Goal: Check status: Check status

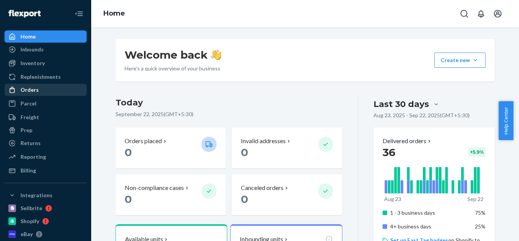
click at [41, 92] on div "Orders" at bounding box center [45, 89] width 81 height 11
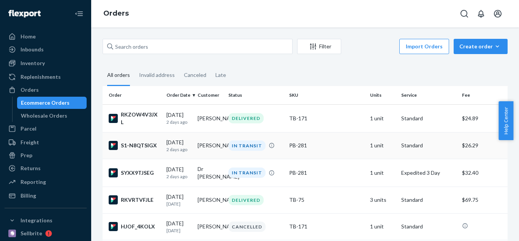
click at [140, 145] on div "S1-N8QTSIGX" at bounding box center [135, 145] width 52 height 9
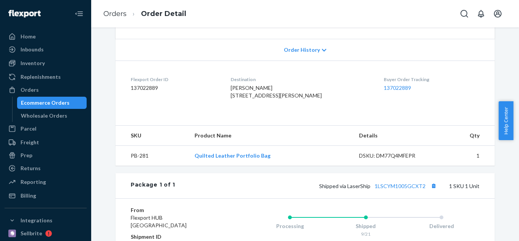
scroll to position [190, 0]
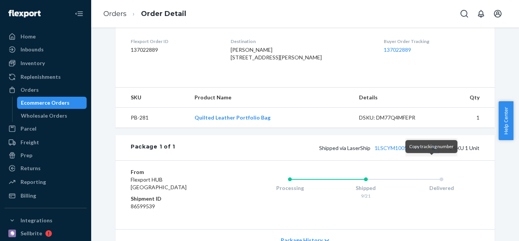
drag, startPoint x: 431, startPoint y: 162, endPoint x: 397, endPoint y: 109, distance: 62.8
click at [431, 152] on button "Copy tracking number" at bounding box center [434, 147] width 10 height 10
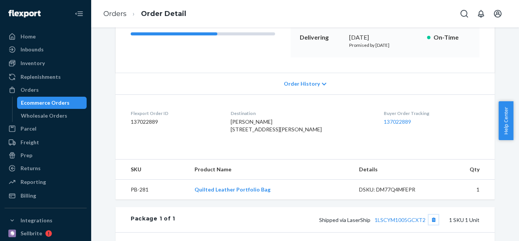
scroll to position [38, 0]
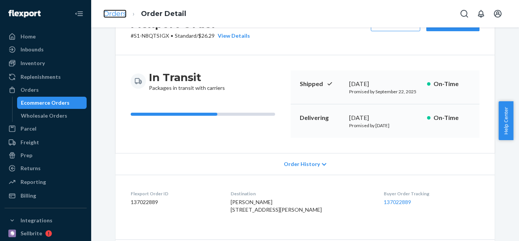
click at [117, 10] on link "Orders" at bounding box center [114, 13] width 23 height 8
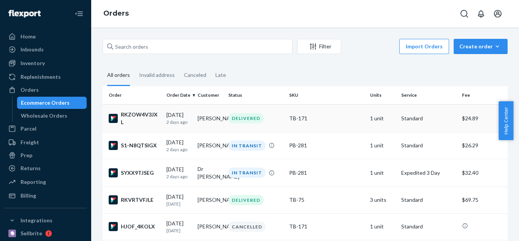
click at [135, 113] on div "RKZOW4V3JXL" at bounding box center [135, 118] width 52 height 15
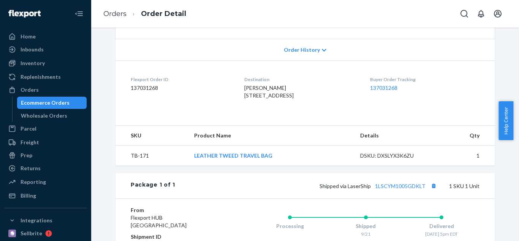
scroll to position [190, 0]
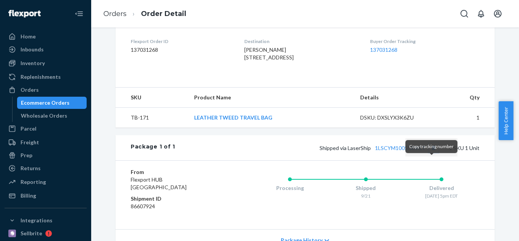
drag, startPoint x: 432, startPoint y: 165, endPoint x: 359, endPoint y: 46, distance: 139.7
click at [432, 152] on button "Copy tracking number" at bounding box center [434, 147] width 10 height 10
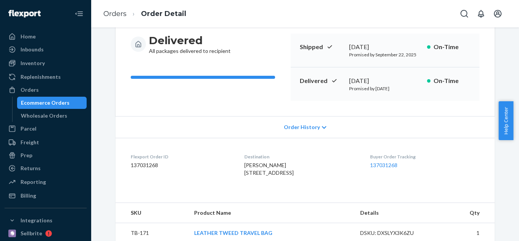
scroll to position [38, 0]
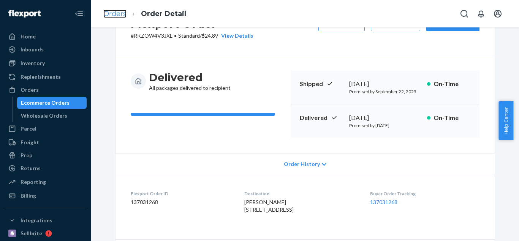
click at [112, 14] on link "Orders" at bounding box center [114, 13] width 23 height 8
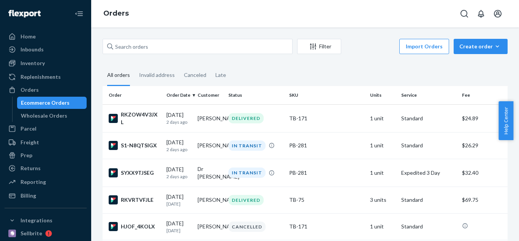
scroll to position [38, 0]
